Goal: Transaction & Acquisition: Purchase product/service

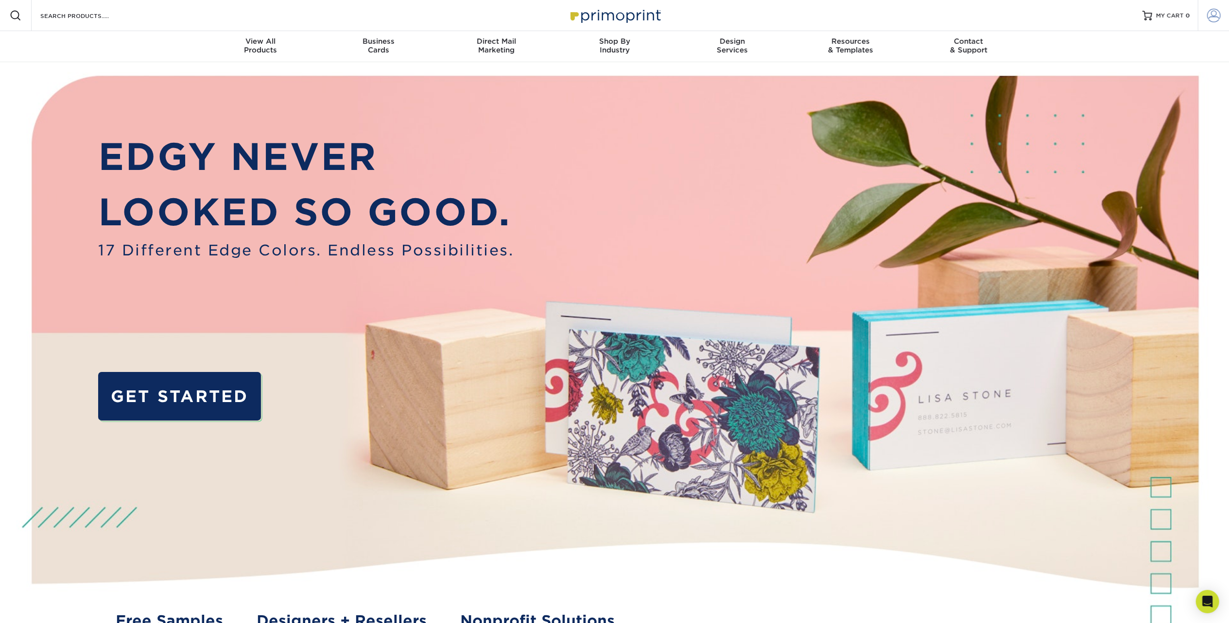
click at [1208, 18] on span at bounding box center [1214, 16] width 14 height 14
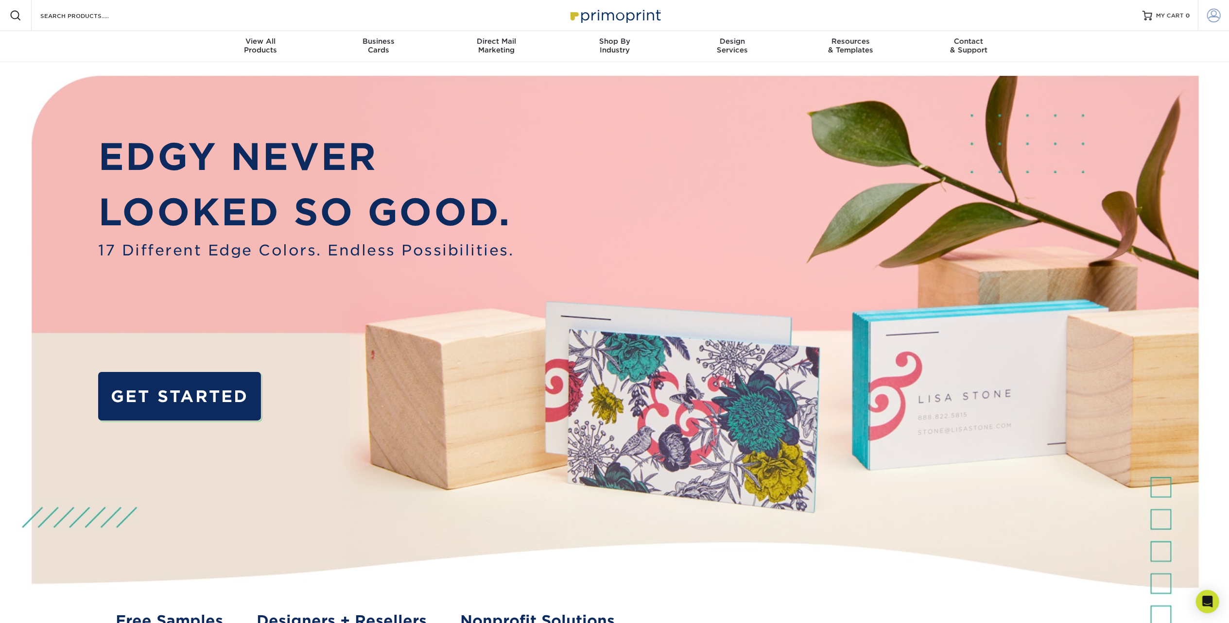
click at [1208, 17] on span at bounding box center [1214, 16] width 14 height 14
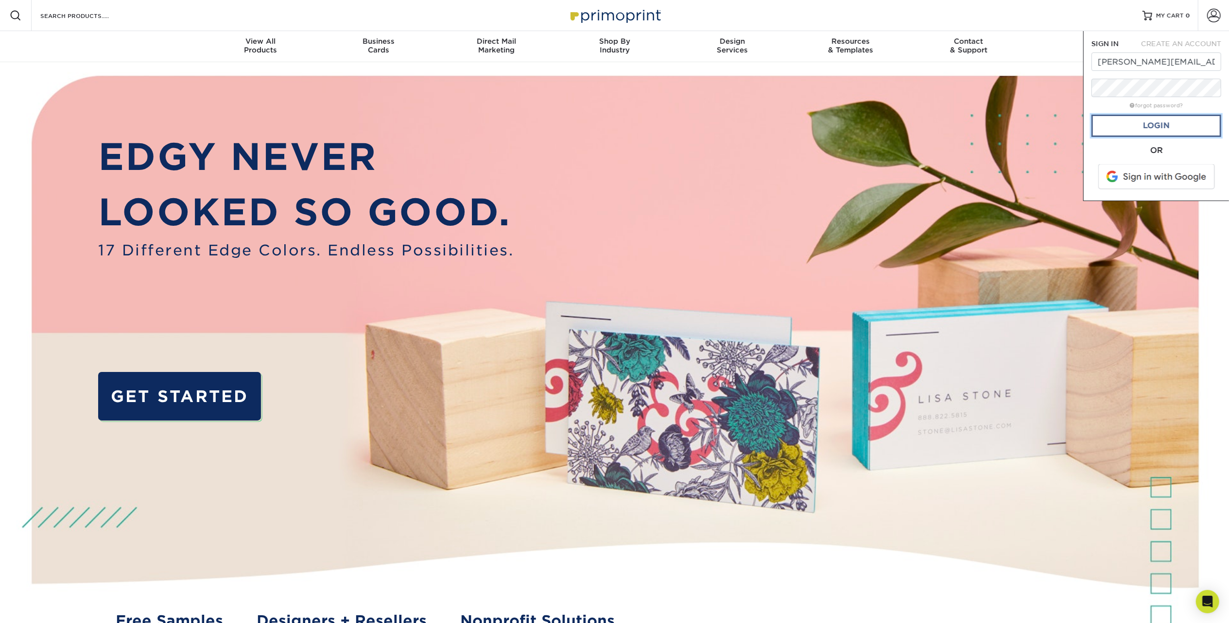
click at [1184, 116] on link "Login" at bounding box center [1156, 126] width 130 height 22
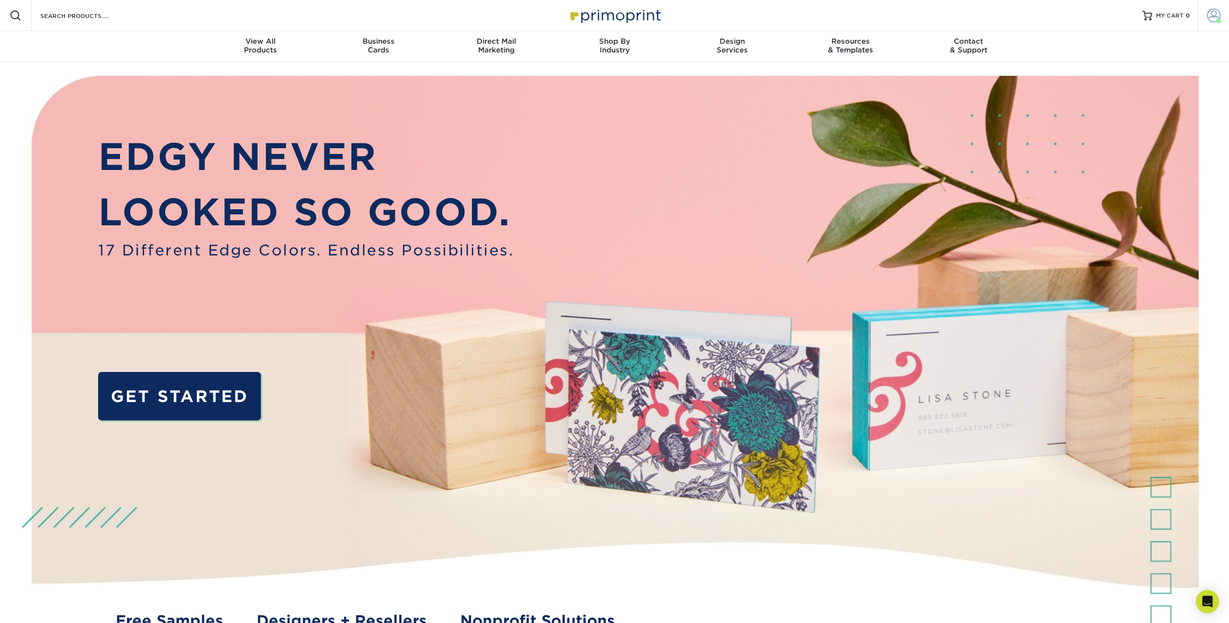
click at [1208, 13] on span at bounding box center [1214, 16] width 14 height 14
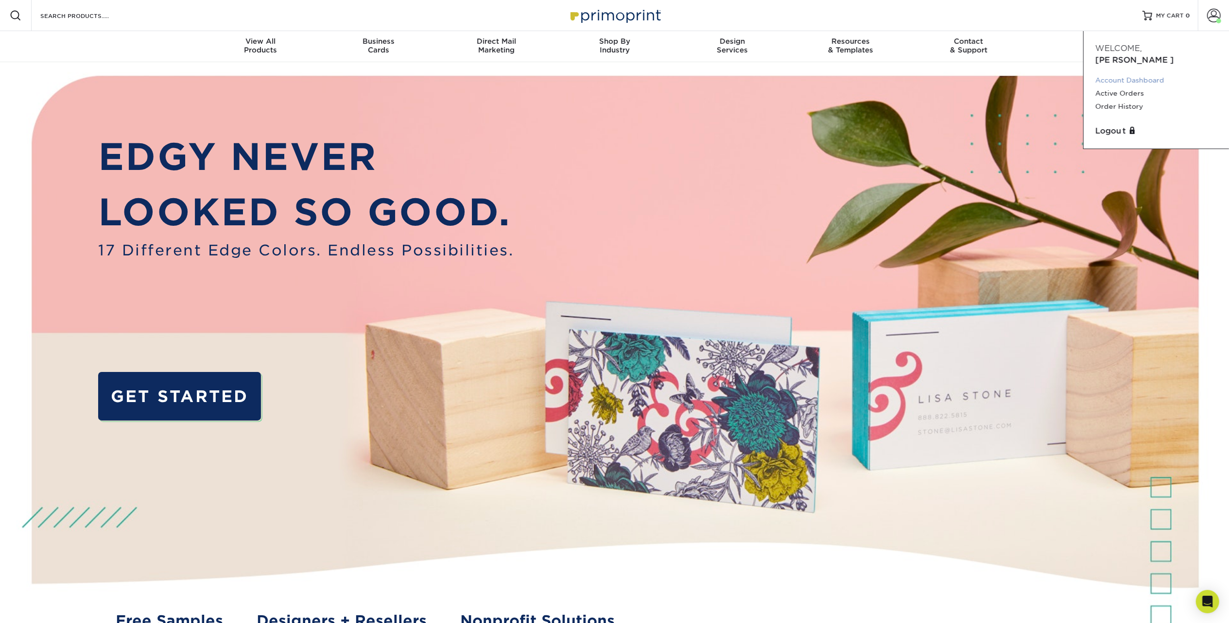
click at [1158, 74] on link "Account Dashboard" at bounding box center [1156, 80] width 122 height 13
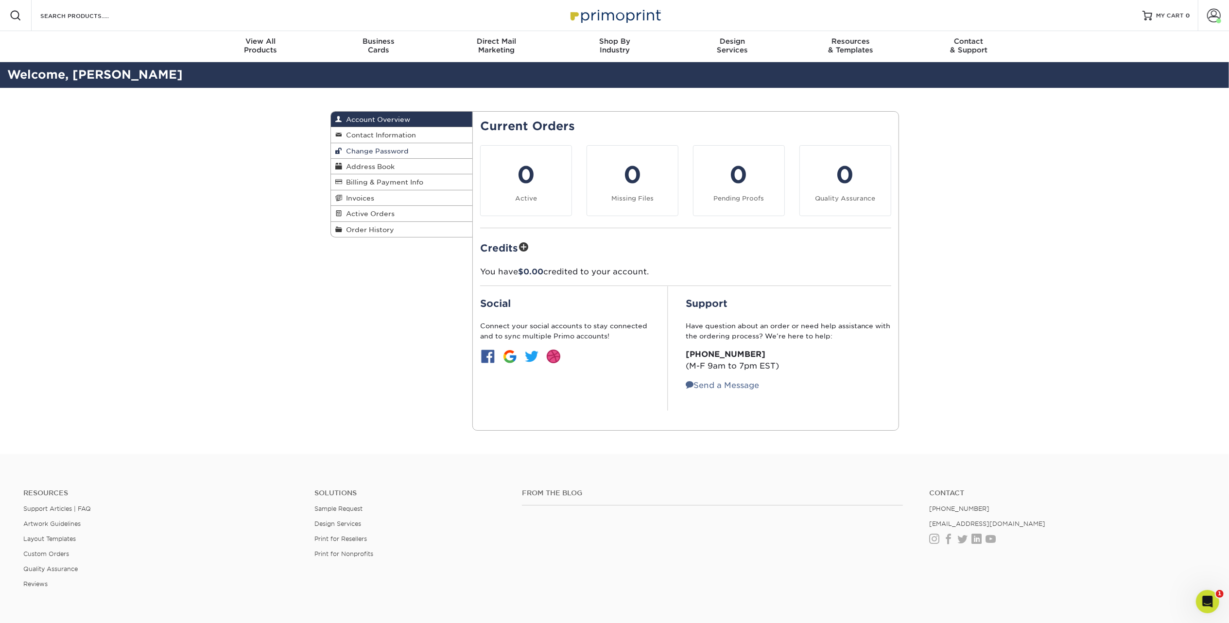
click at [388, 144] on link "Change Password" at bounding box center [402, 151] width 142 height 16
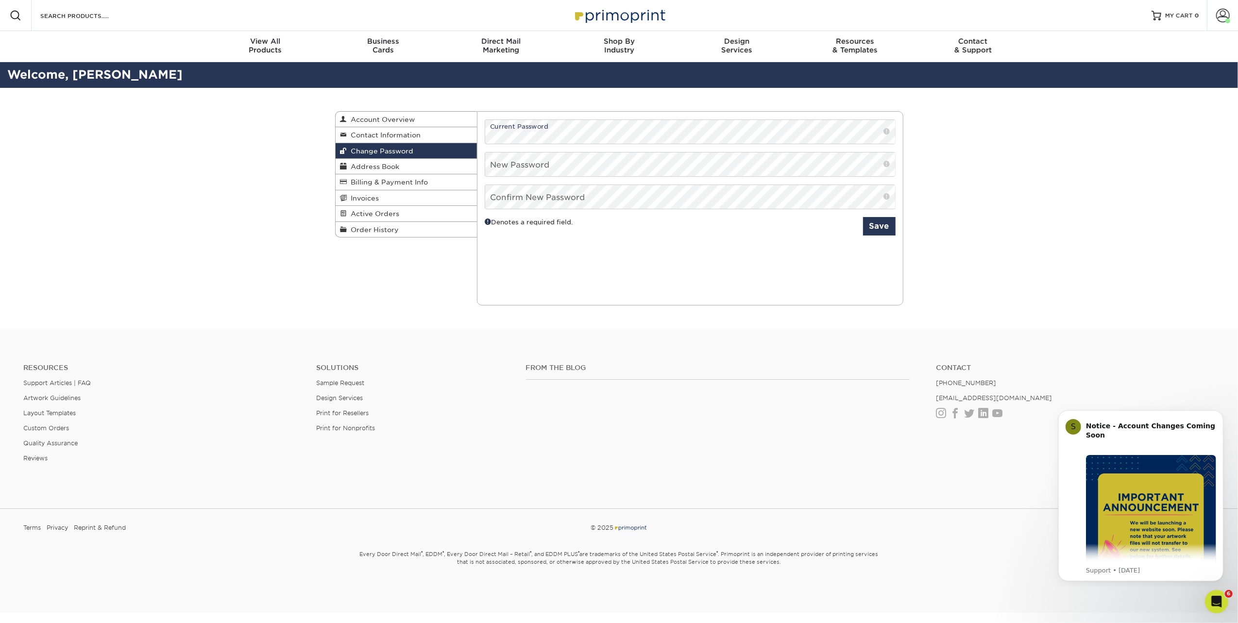
click at [988, 179] on div "Change Password Account Overview Contact Information Change Password Address Bo…" at bounding box center [619, 208] width 1238 height 241
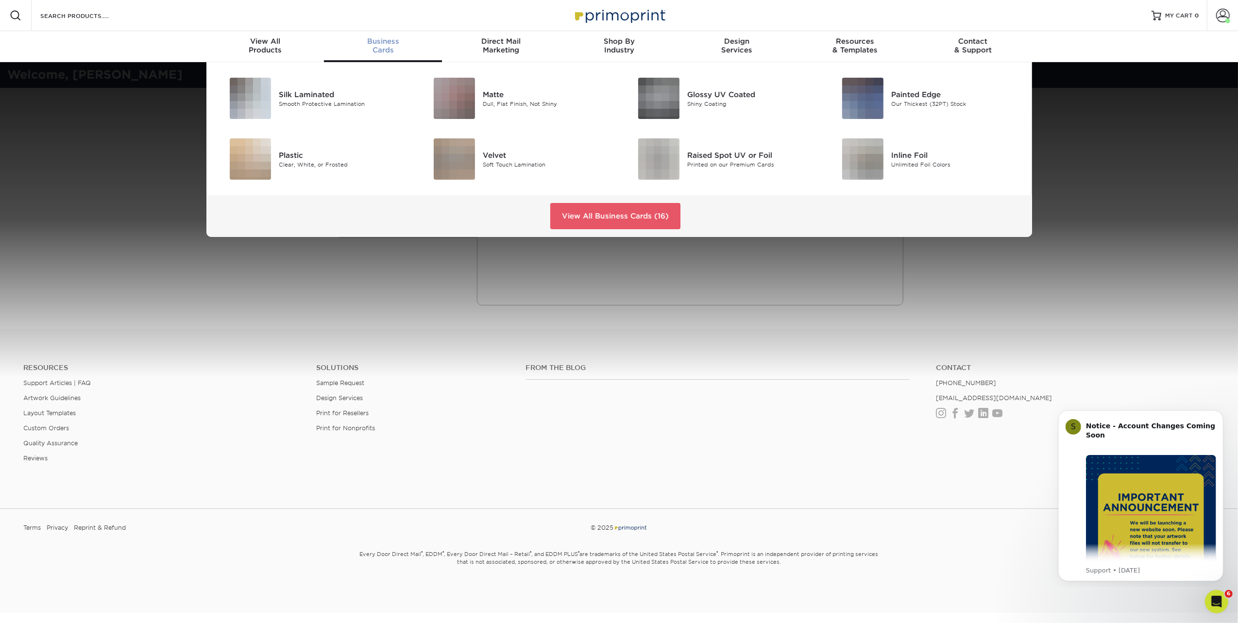
click at [386, 46] on div "Business Cards" at bounding box center [383, 45] width 118 height 17
click at [524, 91] on div "Matte" at bounding box center [547, 94] width 129 height 11
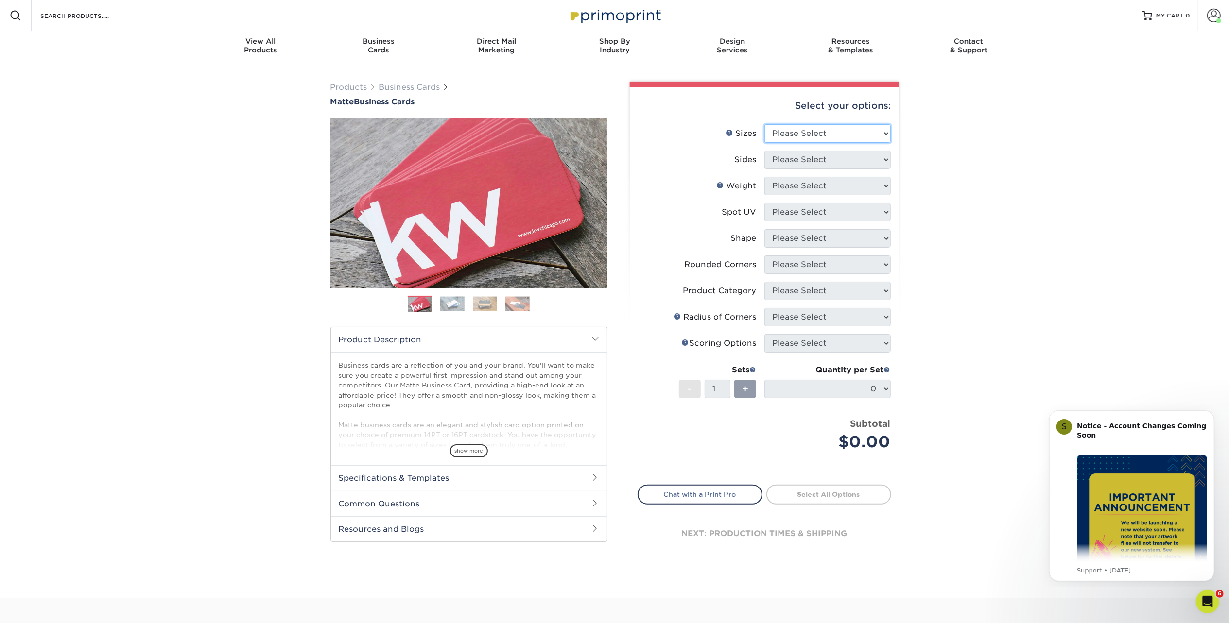
click at [871, 124] on select "Please Select 1.5" x 3.5" - Mini 1.75" x 3.5" - Mini 2" x 2" - Square 2" x 3" -…" at bounding box center [827, 133] width 126 height 18
select select "2.00x3.50"
click at [764, 124] on select "Please Select 1.5" x 3.5" - Mini 1.75" x 3.5" - Mini 2" x 2" - Square 2" x 3" -…" at bounding box center [827, 133] width 126 height 18
click at [849, 159] on select "Please Select Print Both Sides Print Front Only" at bounding box center [827, 160] width 126 height 18
select select "13abbda7-1d64-4f25-8bb2-c179b224825d"
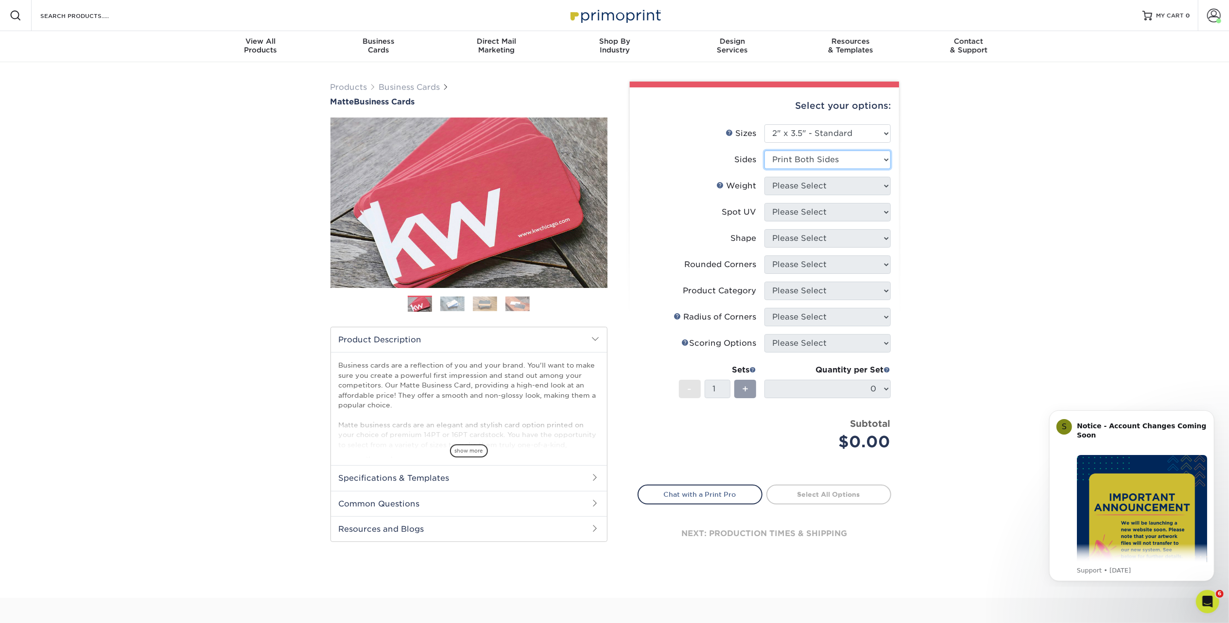
click at [764, 151] on select "Please Select Print Both Sides Print Front Only" at bounding box center [827, 160] width 126 height 18
click at [812, 183] on select "Please Select 16PT 14PT" at bounding box center [827, 186] width 126 height 18
select select "16PT"
click at [764, 177] on select "Please Select 16PT 14PT" at bounding box center [827, 186] width 126 height 18
click at [804, 206] on select "Please Select No Spot UV Front and Back (Both Sides) Front Only Back Only" at bounding box center [827, 212] width 126 height 18
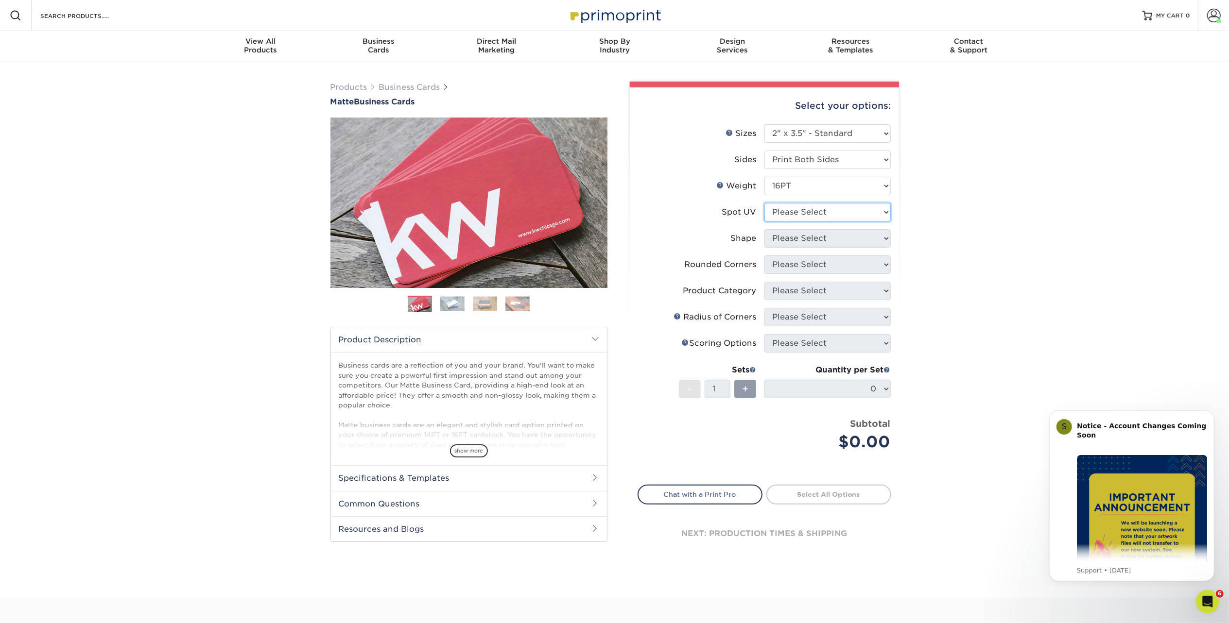
select select "3"
click at [764, 203] on select "Please Select No Spot UV Front and Back (Both Sides) Front Only Back Only" at bounding box center [827, 212] width 126 height 18
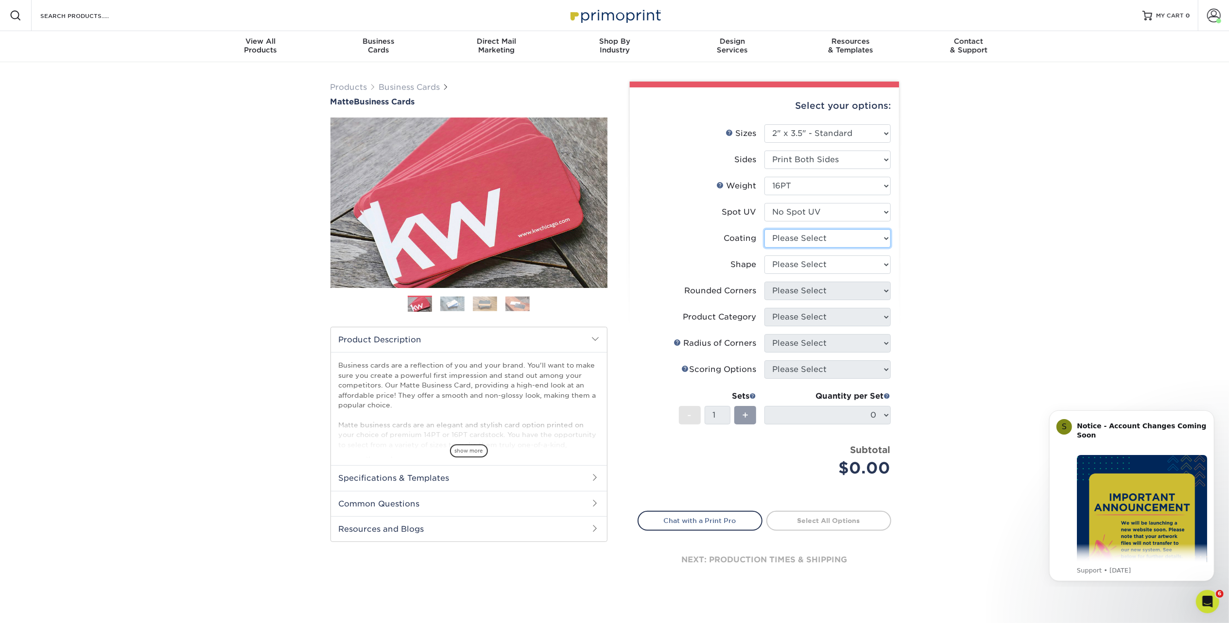
click at [814, 242] on select at bounding box center [827, 238] width 126 height 18
select select "121bb7b5-3b4d-429f-bd8d-bbf80e953313"
click at [764, 229] on select at bounding box center [827, 238] width 126 height 18
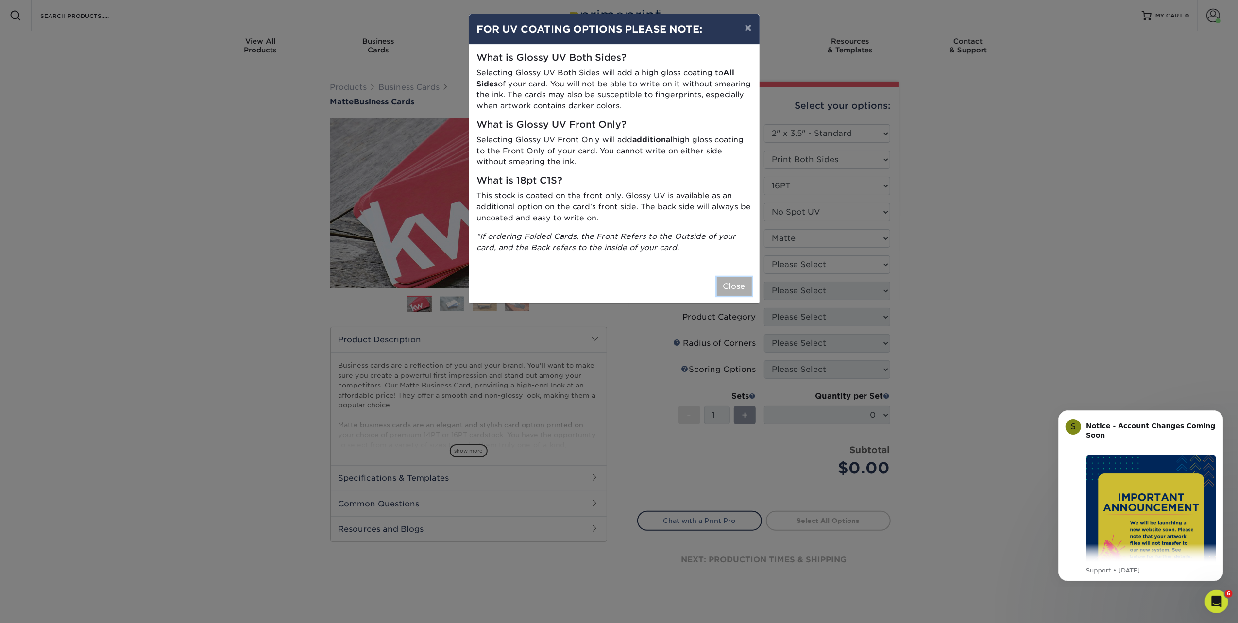
click at [737, 283] on button "Close" at bounding box center [734, 286] width 35 height 18
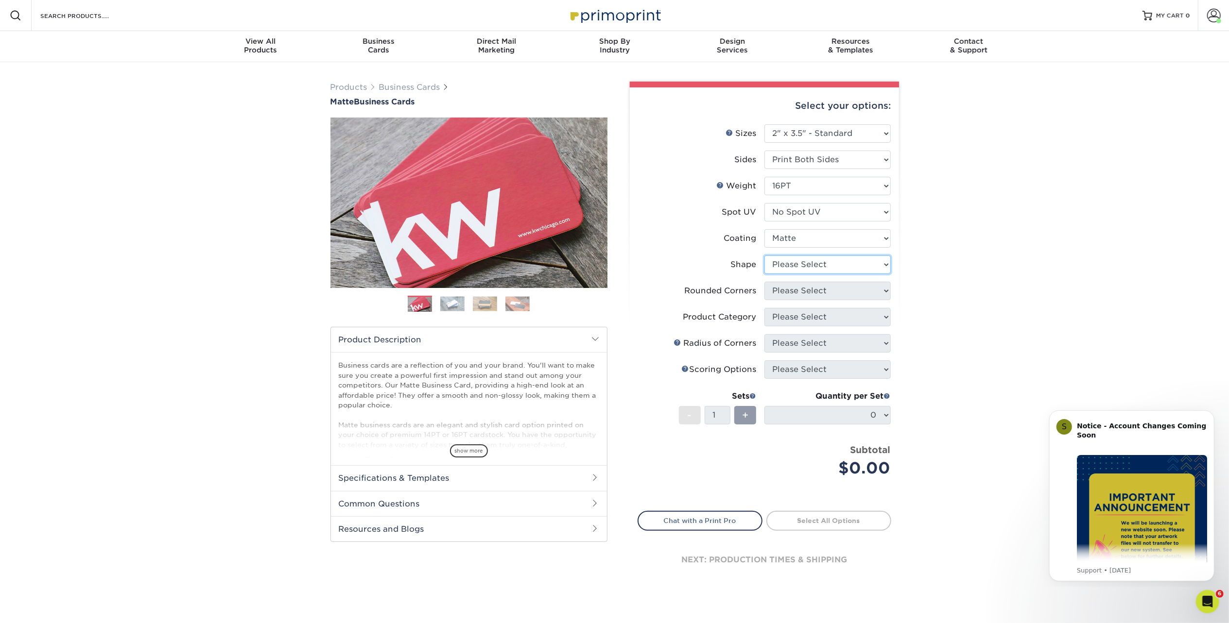
click at [841, 266] on select "Please Select Standard Oval" at bounding box center [827, 265] width 126 height 18
select select "standard"
click at [764, 256] on select "Please Select Standard Oval" at bounding box center [827, 265] width 126 height 18
click at [830, 294] on select "Please Select Yes - Round 2 Corners Yes - Round 4 Corners No" at bounding box center [827, 291] width 126 height 18
select select "0"
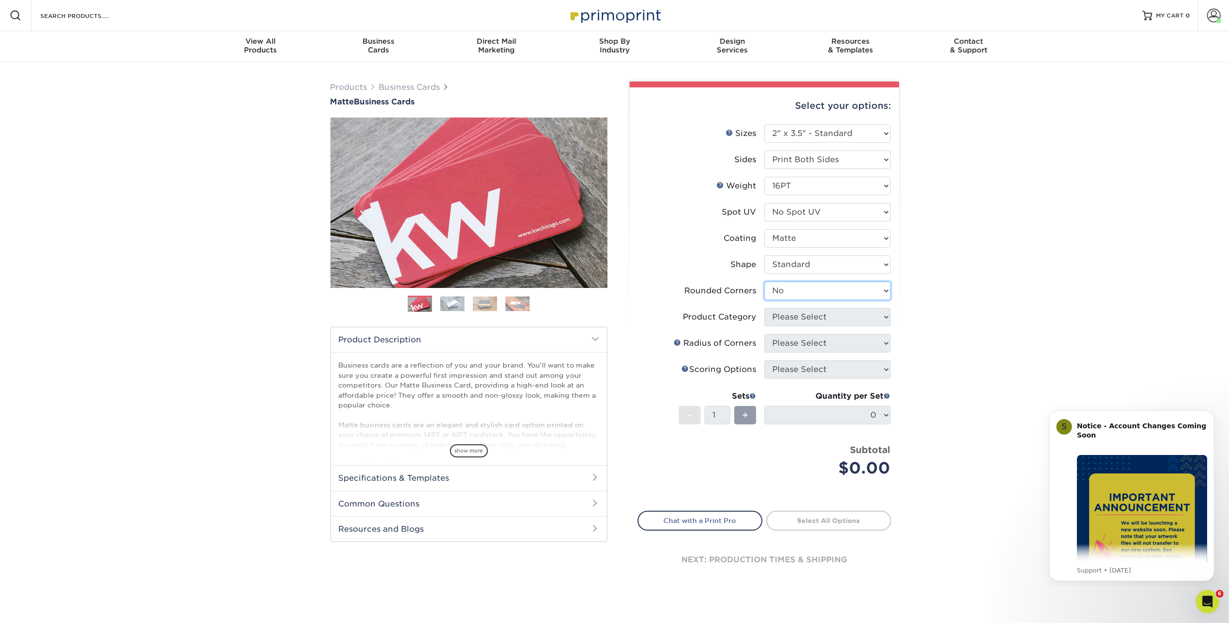
click at [764, 282] on select "Please Select Yes - Round 2 Corners Yes - Round 4 Corners No" at bounding box center [827, 291] width 126 height 18
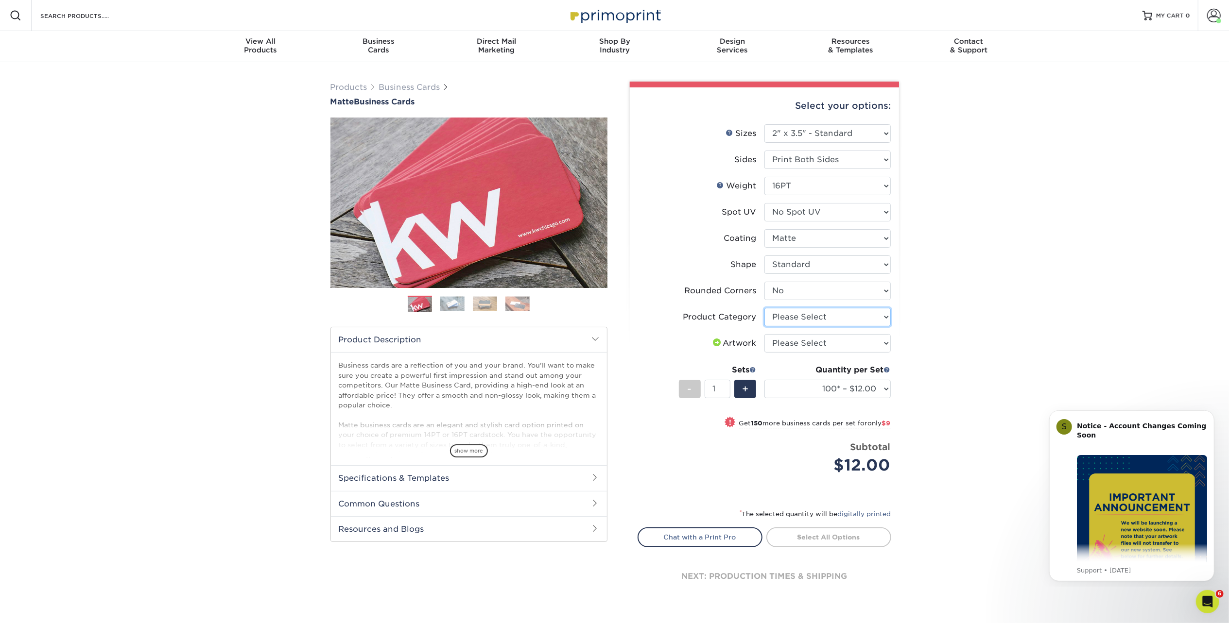
click at [835, 312] on select "Please Select Business Cards" at bounding box center [827, 317] width 126 height 18
select select "3b5148f1-0588-4f88-a218-97bcfdce65c1"
click at [764, 308] on select "Please Select Business Cards" at bounding box center [827, 317] width 126 height 18
click at [813, 338] on select "Please Select I will upload files I need a design - $100" at bounding box center [827, 343] width 126 height 18
select select "upload"
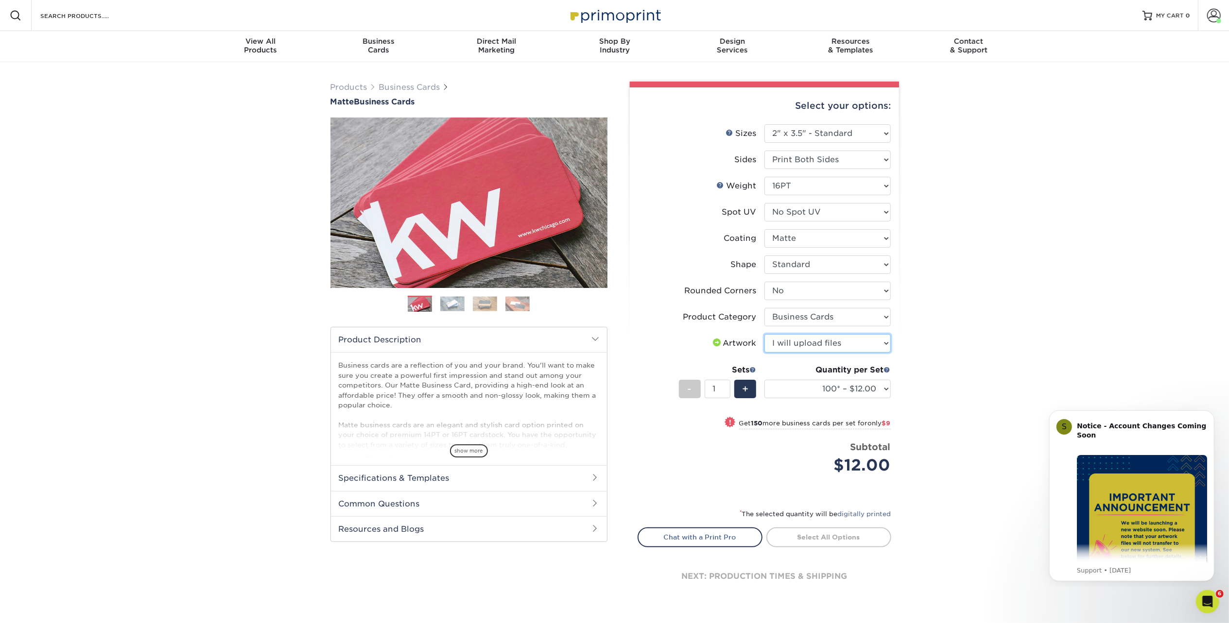
click at [764, 334] on select "Please Select I will upload files I need a design - $100" at bounding box center [827, 343] width 126 height 18
click at [880, 388] on select "100* – $12.00 250* – $21.00 500 – $42.00 1000 – $53.00 2500 – $95.00 5000 – $18…" at bounding box center [827, 389] width 126 height 18
select select "250* – $21.00"
click at [764, 380] on select "100* – $12.00 250* – $21.00 500 – $42.00 1000 – $53.00 2500 – $95.00 5000 – $18…" at bounding box center [827, 389] width 126 height 18
click at [841, 532] on link "Proceed to Shipping" at bounding box center [828, 536] width 125 height 17
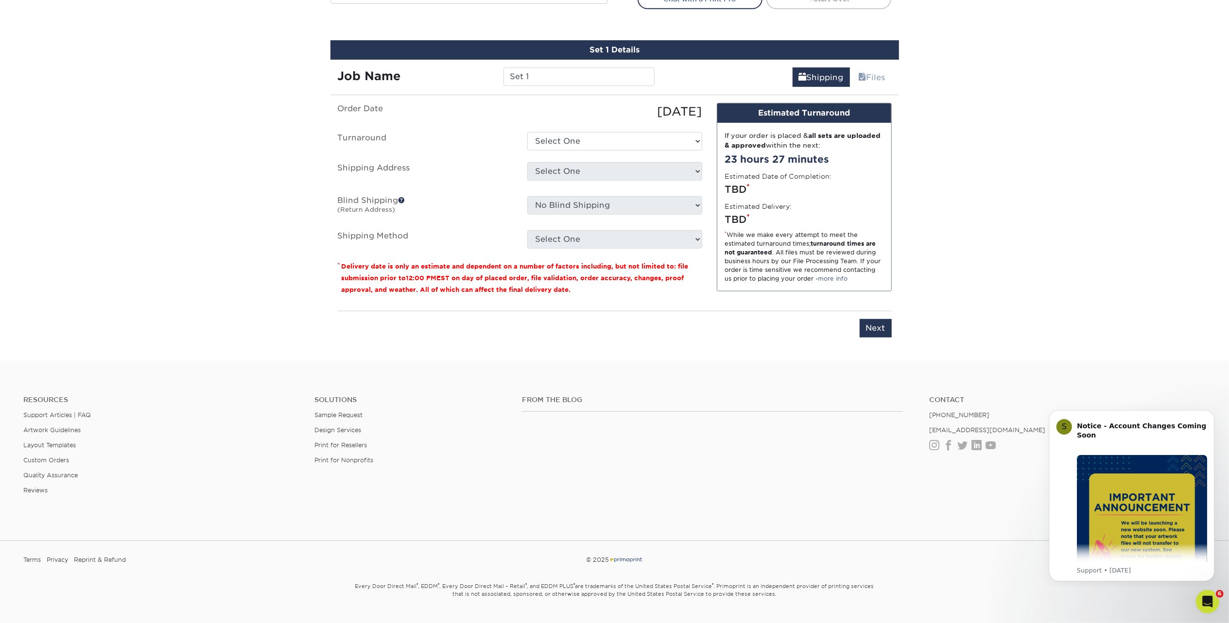
scroll to position [554, 0]
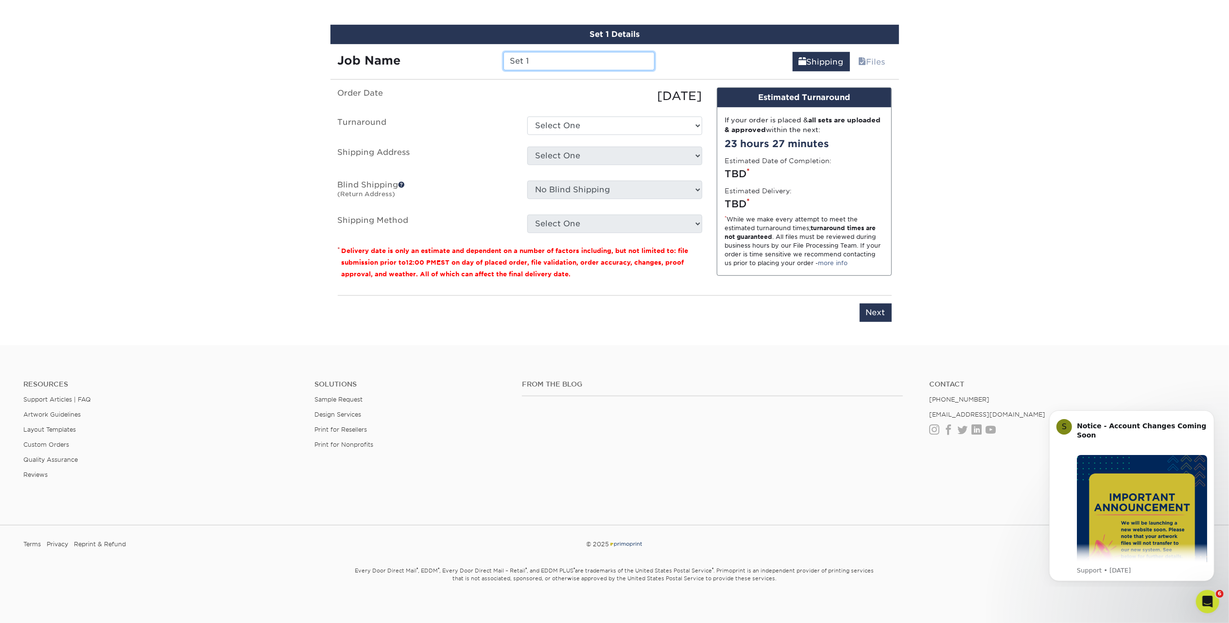
click at [566, 60] on input "Set 1" at bounding box center [578, 61] width 151 height 18
type input "Set 1-[PERSON_NAME]"
click at [614, 121] on select "Select One 2-4 Business Days 2 Day Next Business Day" at bounding box center [614, 126] width 175 height 18
select select "23721297-b68b-4846-ba83-3171e6bd9d78"
click at [527, 117] on select "Select One 2-4 Business Days 2 Day Next Business Day" at bounding box center [614, 126] width 175 height 18
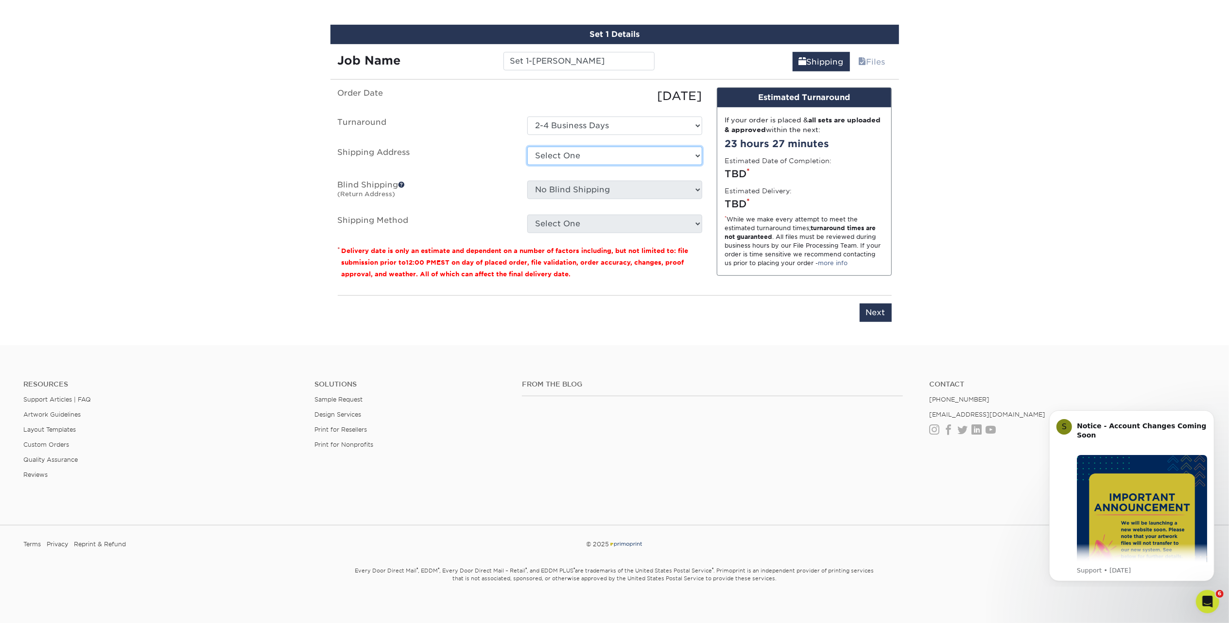
click at [616, 150] on select "Select One M Shorr Business Cards [PERSON_NAME] + Add New Address" at bounding box center [614, 156] width 175 height 18
select select "249010"
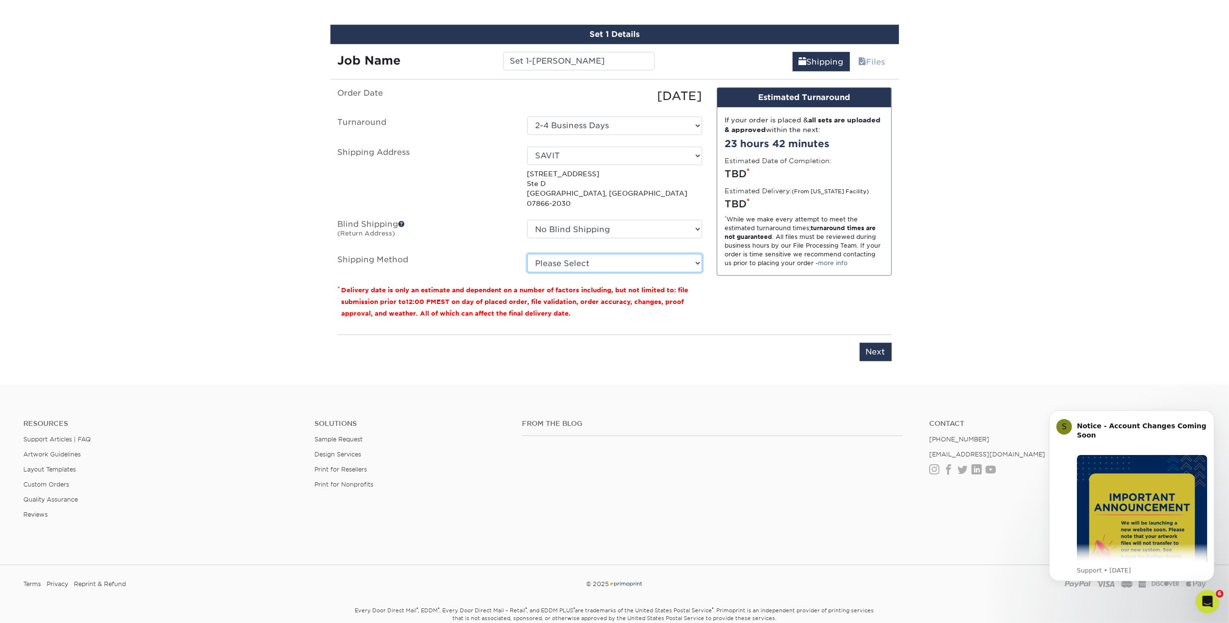
click at [572, 254] on select "Please Select Ground Shipping (+$7.84) 3 Day Shipping Service (+$15.34) 2 Day A…" at bounding box center [614, 263] width 175 height 18
select select "03"
click at [527, 254] on select "Please Select Ground Shipping (+$7.84) 3 Day Shipping Service (+$15.34) 2 Day A…" at bounding box center [614, 263] width 175 height 18
click at [867, 343] on input "Next" at bounding box center [875, 352] width 32 height 18
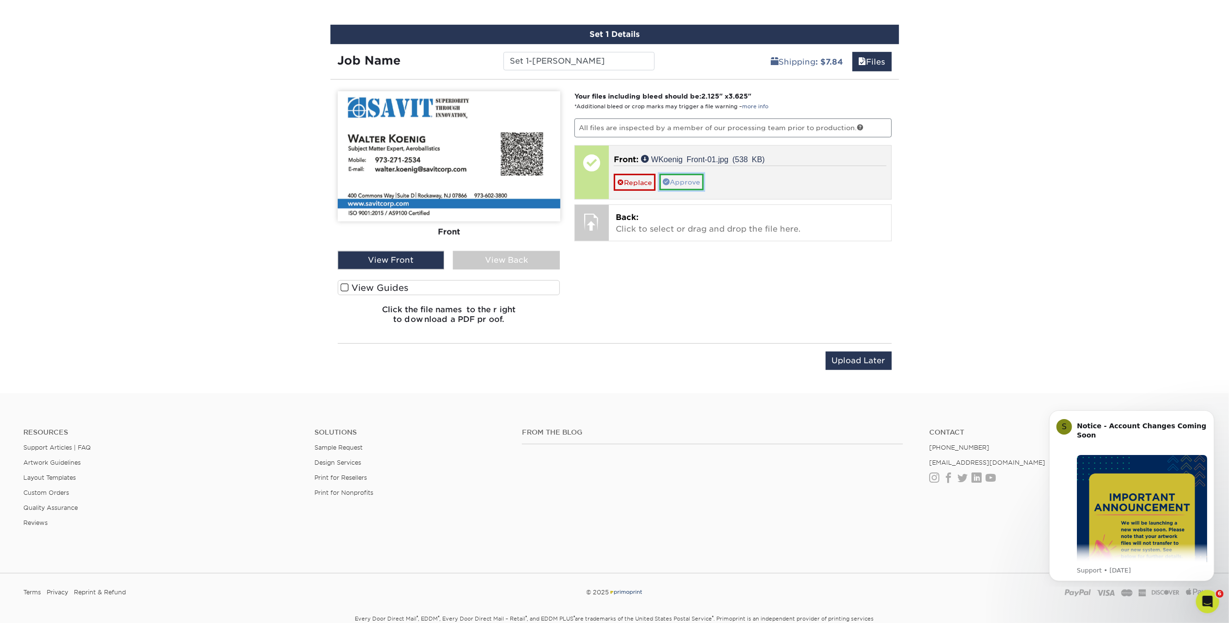
click at [673, 181] on link "Approve" at bounding box center [681, 182] width 44 height 17
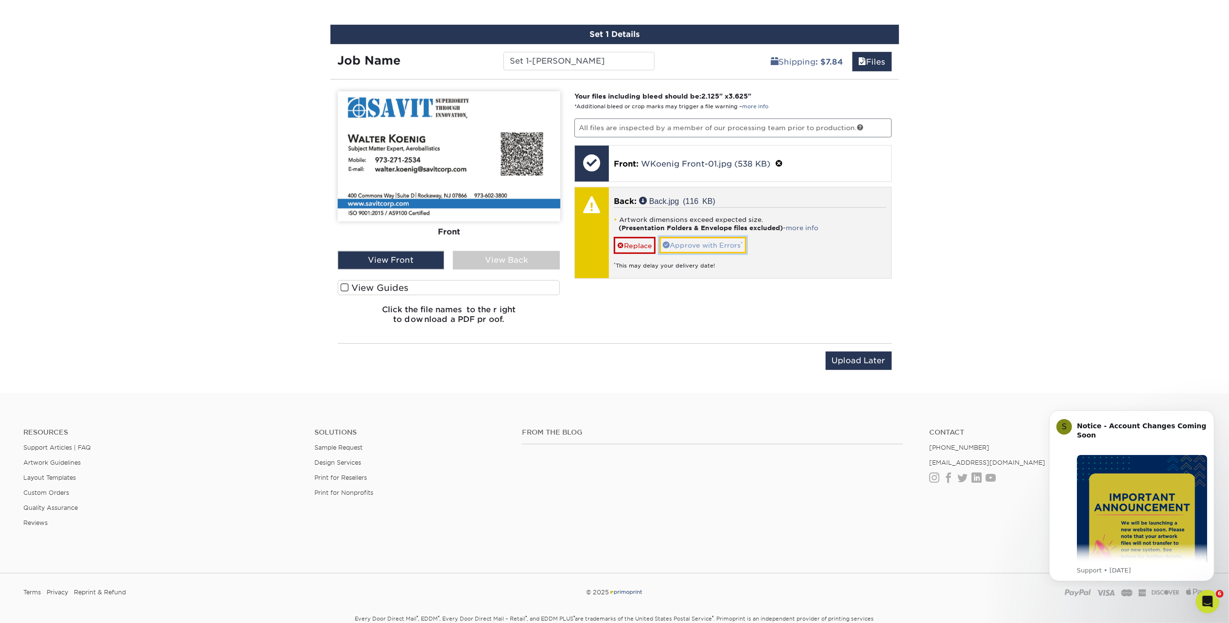
click at [725, 241] on link "Approve with Errors *" at bounding box center [702, 245] width 87 height 17
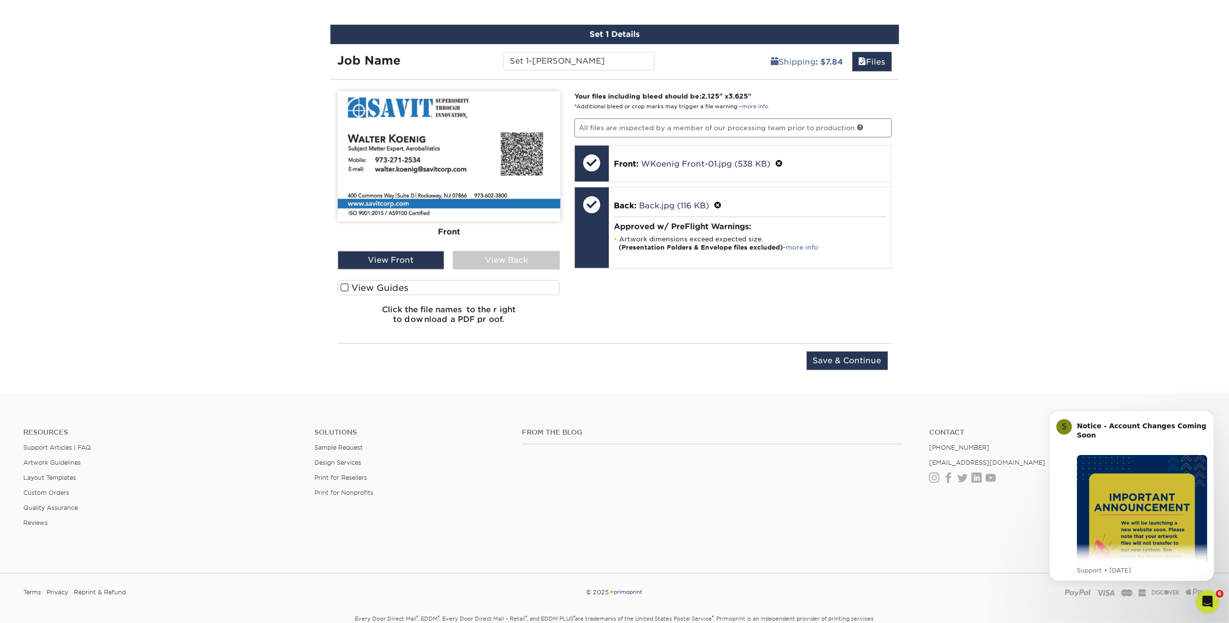
click at [537, 257] on div "View Back" at bounding box center [506, 260] width 107 height 18
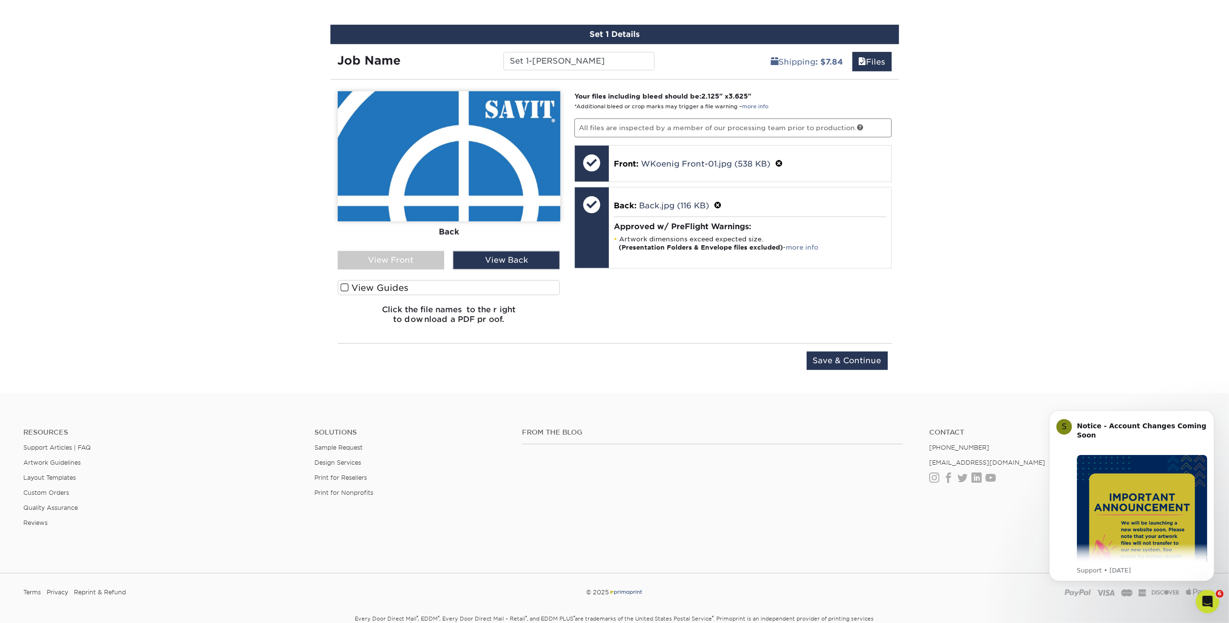
click at [483, 284] on label "View Guides" at bounding box center [449, 287] width 223 height 15
click at [0, 0] on input "View Guides" at bounding box center [0, 0] width 0 height 0
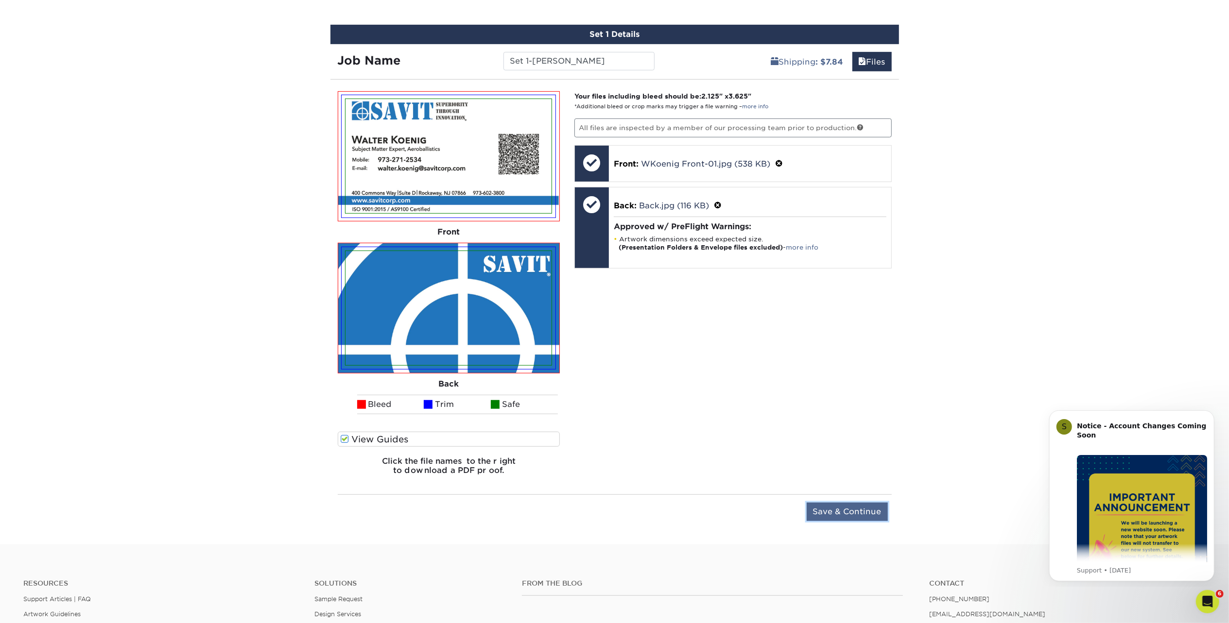
click at [842, 504] on input "Save & Continue" at bounding box center [847, 512] width 81 height 18
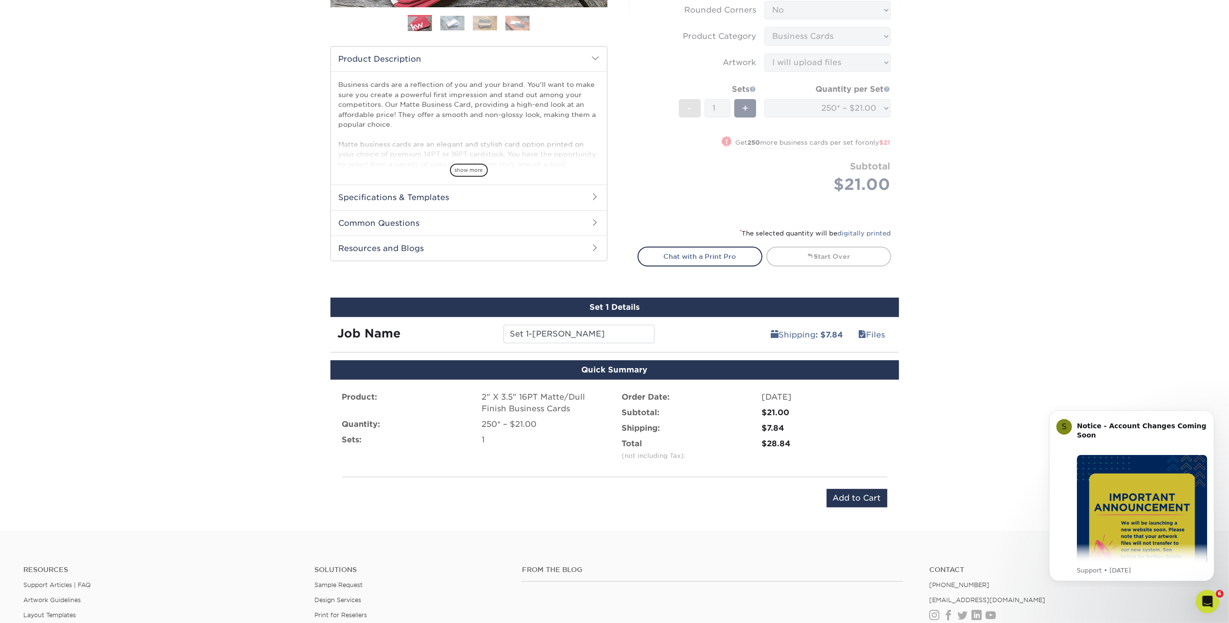
scroll to position [406, 0]
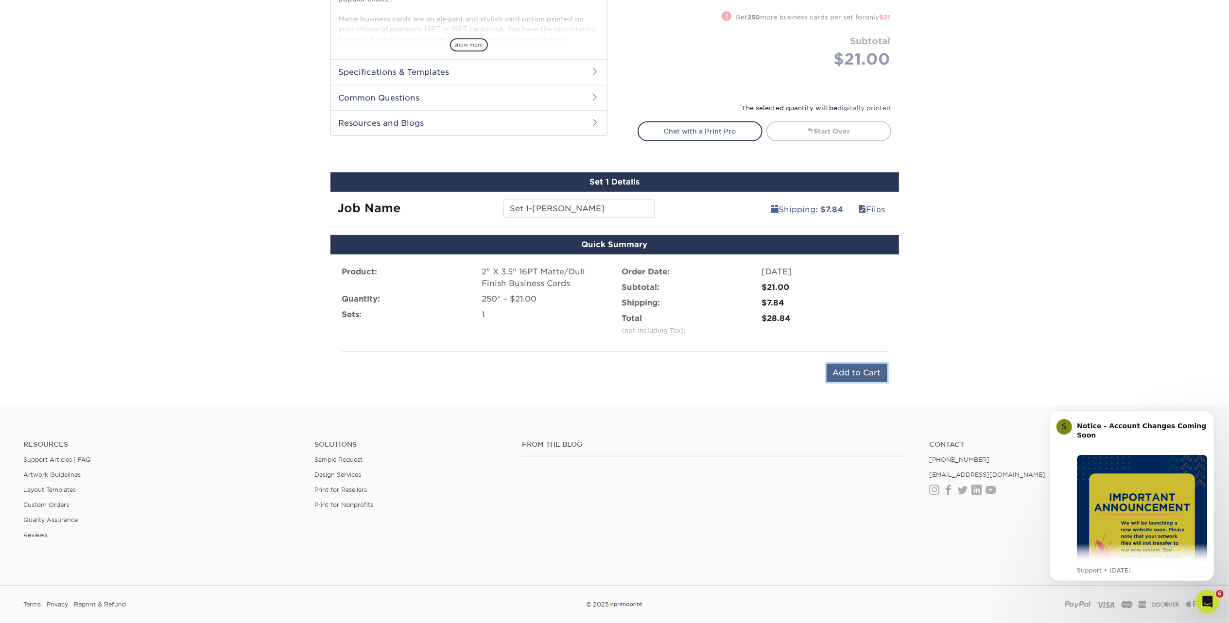
click at [847, 372] on input "Add to Cart" at bounding box center [856, 373] width 61 height 18
